Goal: Task Accomplishment & Management: Use online tool/utility

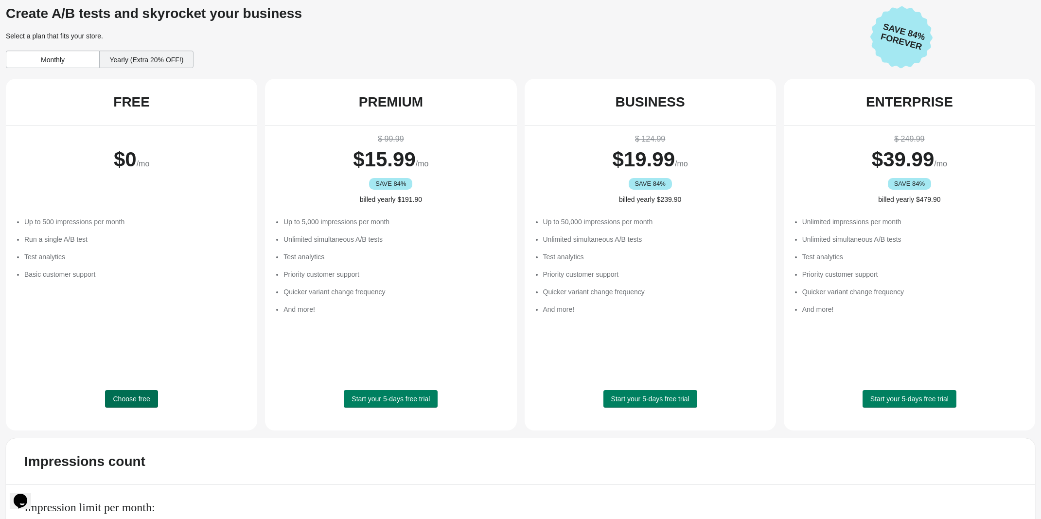
click at [133, 398] on span "Choose free" at bounding box center [131, 399] width 37 height 8
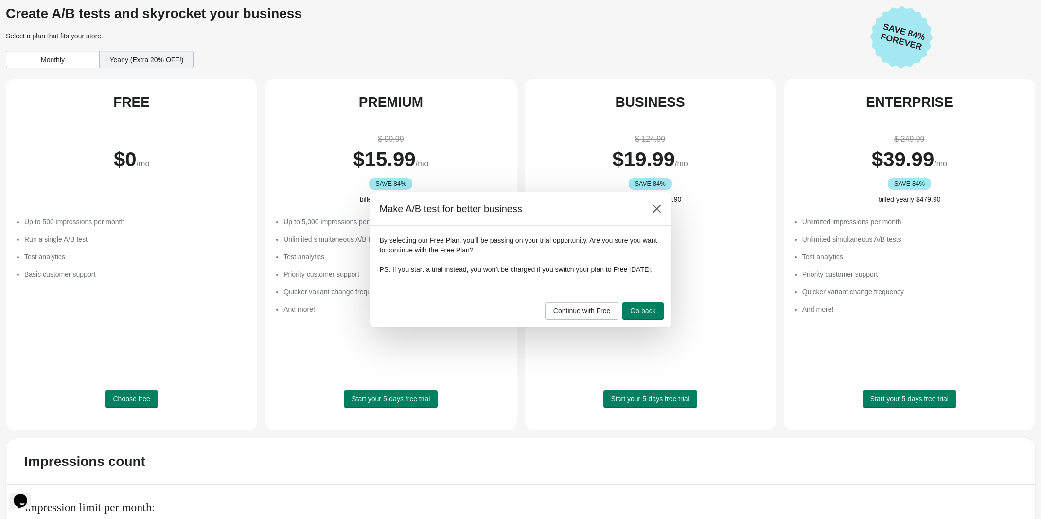
click at [686, 245] on div at bounding box center [520, 259] width 1041 height 519
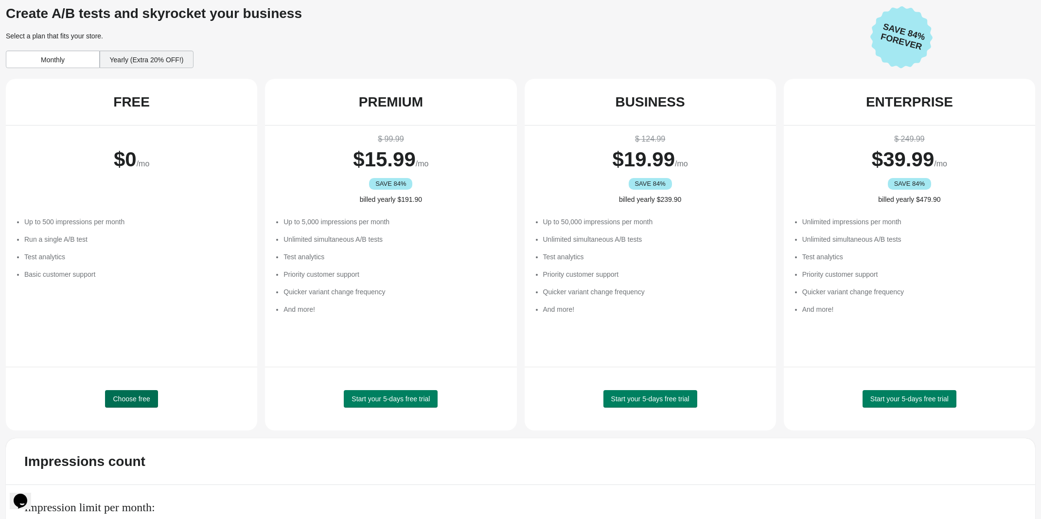
click at [130, 402] on span "Choose free" at bounding box center [131, 399] width 37 height 8
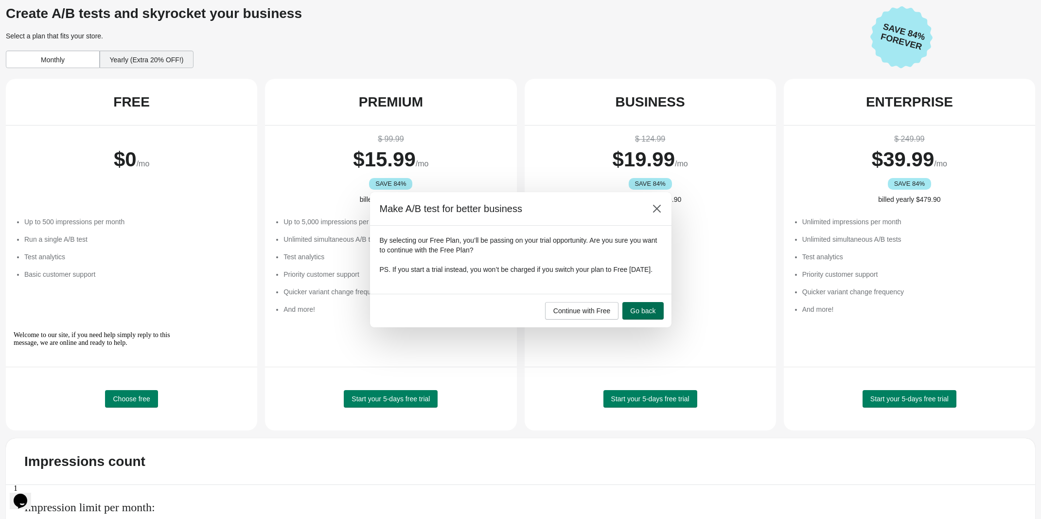
click at [634, 311] on span "Go back" at bounding box center [642, 311] width 25 height 8
